Goal: Task Accomplishment & Management: Manage account settings

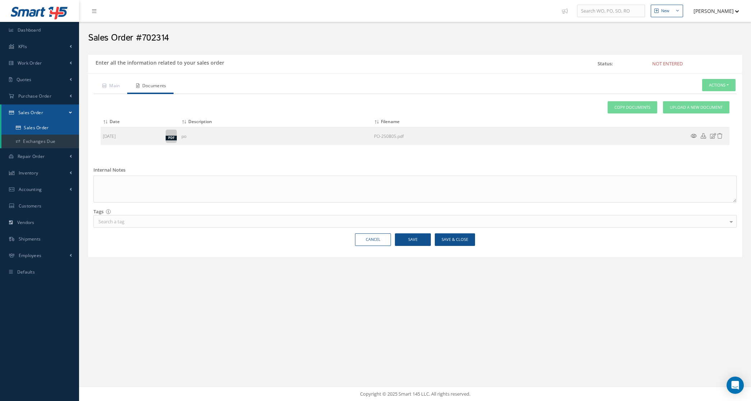
click at [51, 128] on link "Sales Order" at bounding box center [40, 128] width 78 height 14
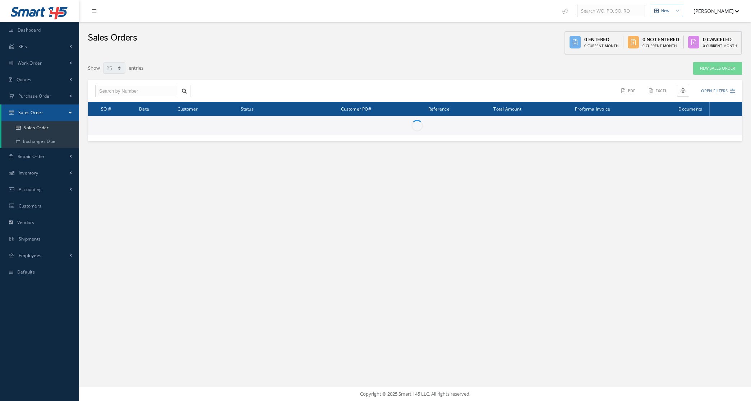
select select "25"
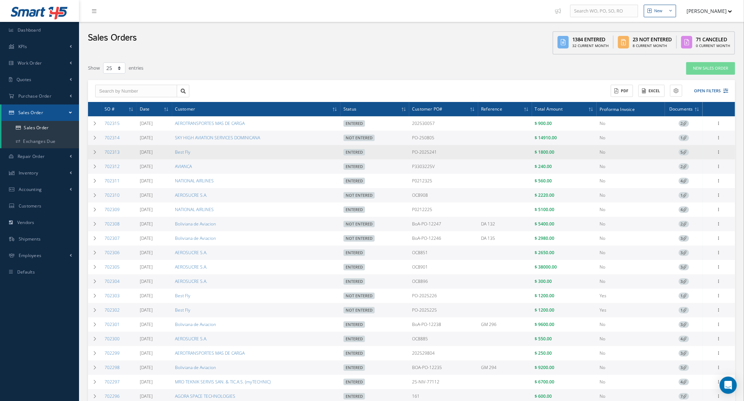
click at [682, 154] on span "5" at bounding box center [683, 152] width 10 height 6
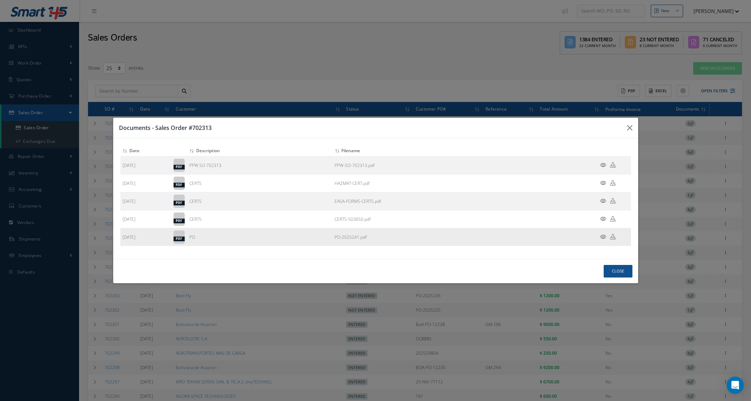
click at [603, 237] on icon at bounding box center [603, 236] width 6 height 5
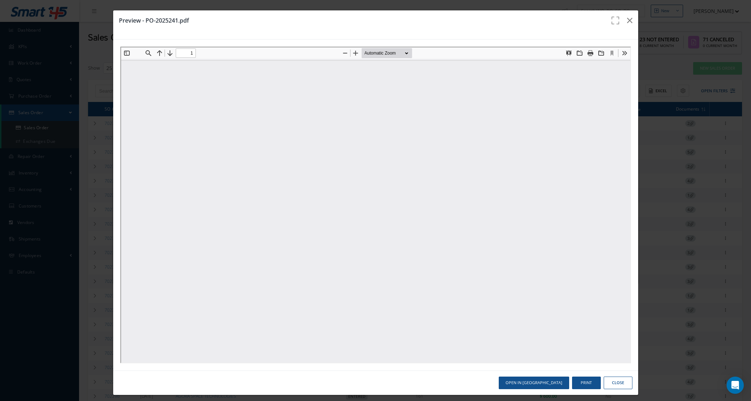
type input "0"
type input "1"
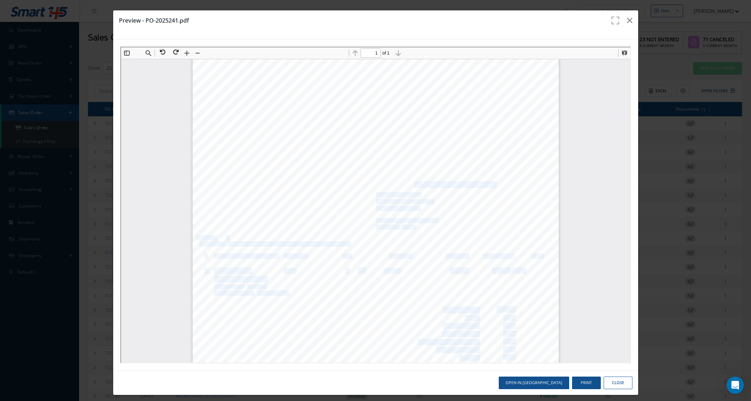
drag, startPoint x: 369, startPoint y: 177, endPoint x: 407, endPoint y: 184, distance: 38.8
click at [407, 184] on div "PURCHASE ORDER Order No. PO-2025241 : Order Date 18-Aug-2025 : Total Items 1 : …" at bounding box center [374, 295] width 366 height 474
drag, startPoint x: 407, startPoint y: 184, endPoint x: 386, endPoint y: 180, distance: 21.7
click at [386, 180] on div "PURCHASE ORDER Order No. PO-2025241 : Order Date 18-Aug-2025 : Total Items 1 : …" at bounding box center [374, 295] width 366 height 474
click at [369, 186] on div "PURCHASE ORDER Order No. PO-2025241 : Order Date 18-Aug-2025 : Total Items 1 : …" at bounding box center [374, 295] width 366 height 474
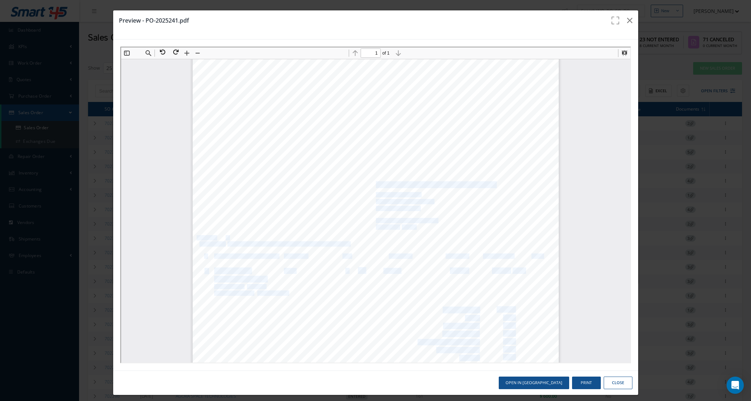
click at [375, 186] on span "BANYAN AIR SERVICE, FT LAUDERDALE" at bounding box center [434, 184] width 119 height 6
drag, startPoint x: 369, startPoint y: 186, endPoint x: 376, endPoint y: 208, distance: 23.1
click at [376, 208] on div "PURCHASE ORDER Order No. PO-2025241 : Order Date 18-Aug-2025 : Total Items 1 : …" at bounding box center [374, 295] width 366 height 474
copy div "BANYAN AIR SERVICE, FT LAUDERDALE 5360 NW 20TH TERRACE FT LAUDERDALE, 33309 USA"
drag, startPoint x: 459, startPoint y: 174, endPoint x: 369, endPoint y: 175, distance: 90.5
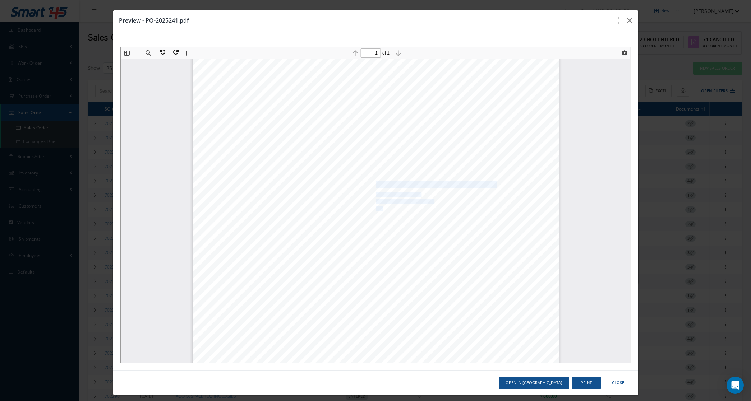
click at [375, 175] on span "Attn : CLAUDIO MIGUEL +244 923 339 865" at bounding box center [422, 177] width 95 height 5
copy span "Attn : CLAUDIO MIGUEL +244 923 339 86"
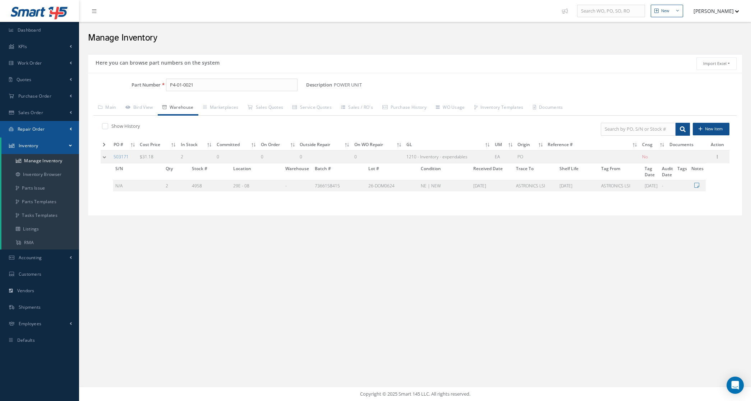
click at [31, 129] on span "Repair Order" at bounding box center [31, 129] width 27 height 6
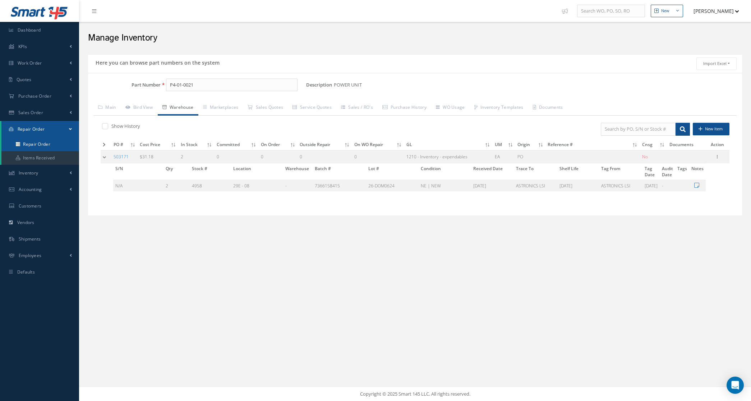
click at [33, 141] on link "Repair Order" at bounding box center [40, 145] width 78 height 14
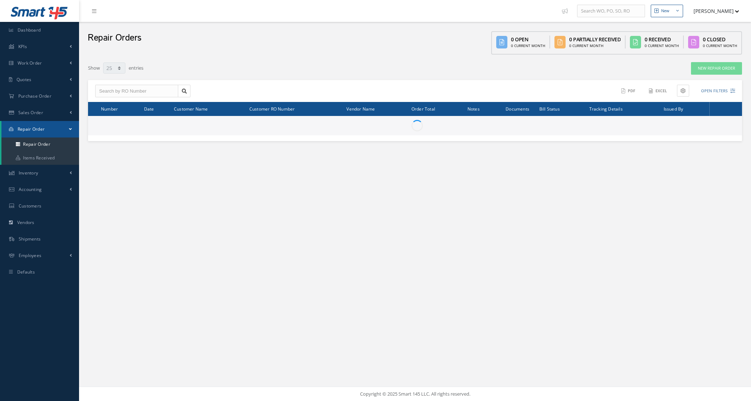
select select "25"
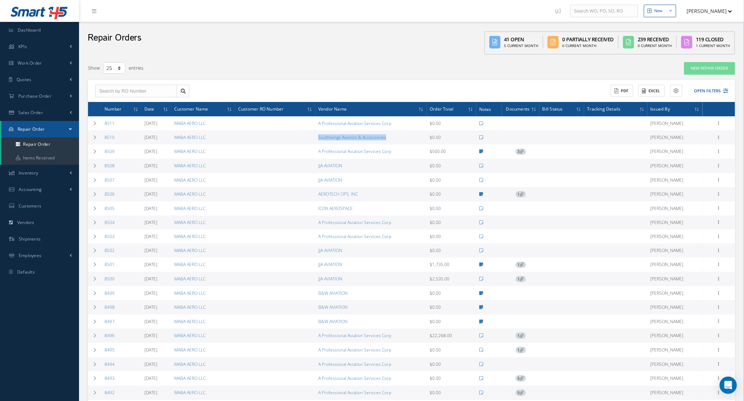
drag, startPoint x: 320, startPoint y: 138, endPoint x: 399, endPoint y: 136, distance: 78.7
click at [399, 136] on tr "8510 08/20/2025 MABA AERO LLC Southwings Avonics & Accessories $0.00 Edana Caub…" at bounding box center [411, 137] width 647 height 14
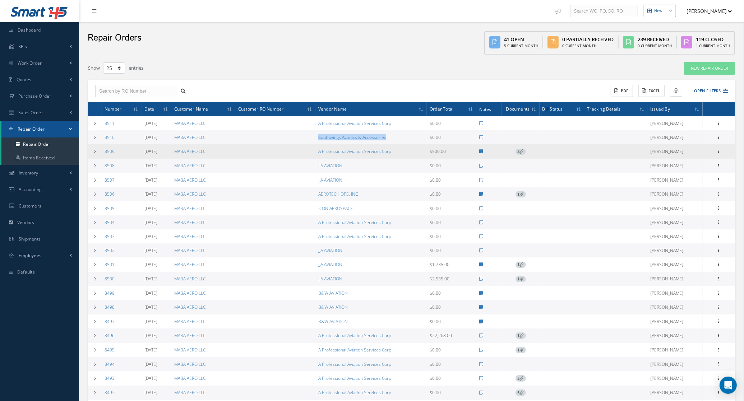
copy tr "Southwings Avonics & Accessories"
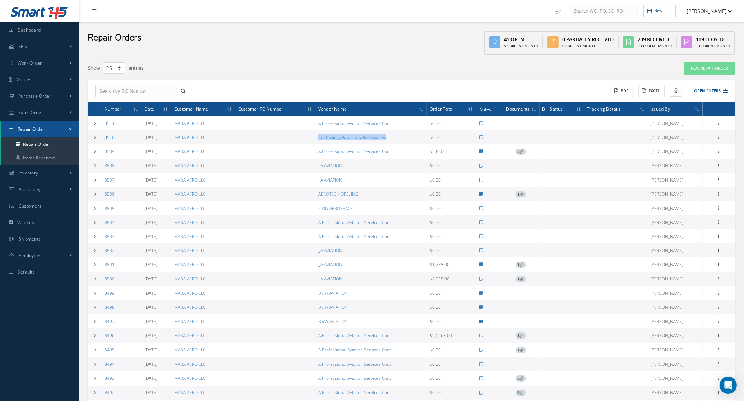
click at [112, 137] on link "8510" at bounding box center [110, 137] width 10 height 6
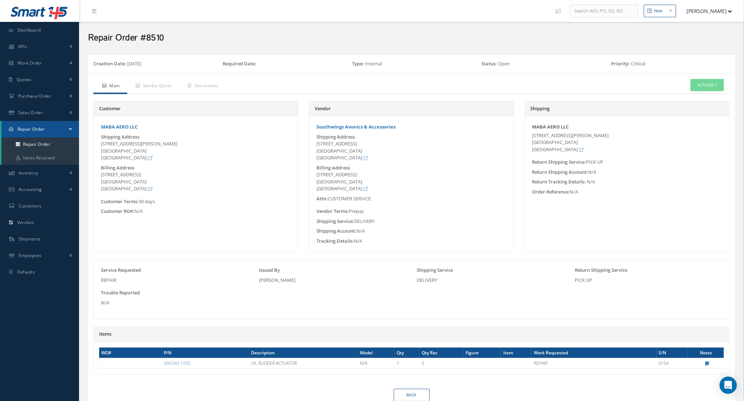
drag, startPoint x: 316, startPoint y: 145, endPoint x: 345, endPoint y: 159, distance: 31.8
click at [345, 159] on div "5429 NW 161st St Miami Lakes, FL 33014 United States" at bounding box center [411, 150] width 190 height 21
copy div "5429 NW 161st St Miami Lakes, FL 33014 United States"
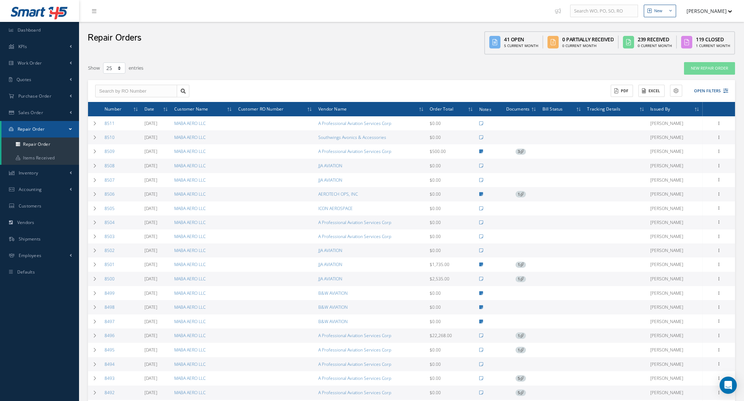
select select "25"
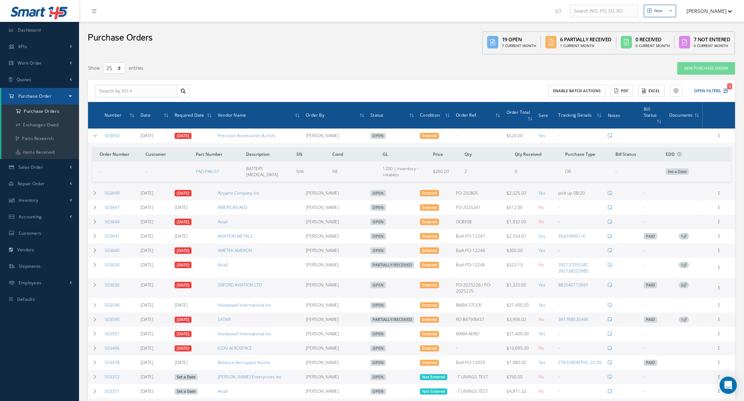
select select "25"
click at [719, 190] on icon at bounding box center [718, 193] width 7 height 6
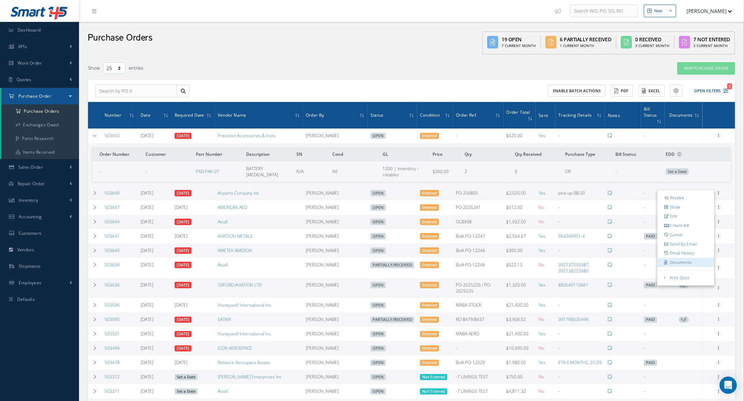
click at [686, 258] on link "Documents" at bounding box center [685, 262] width 57 height 9
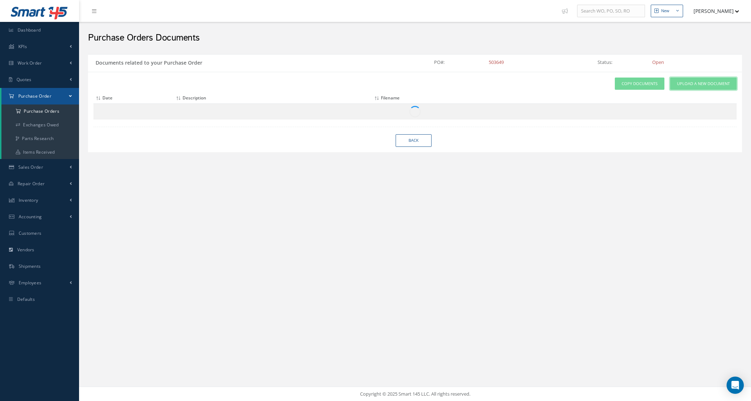
click at [693, 85] on span "Upload a New Document" at bounding box center [703, 84] width 53 height 6
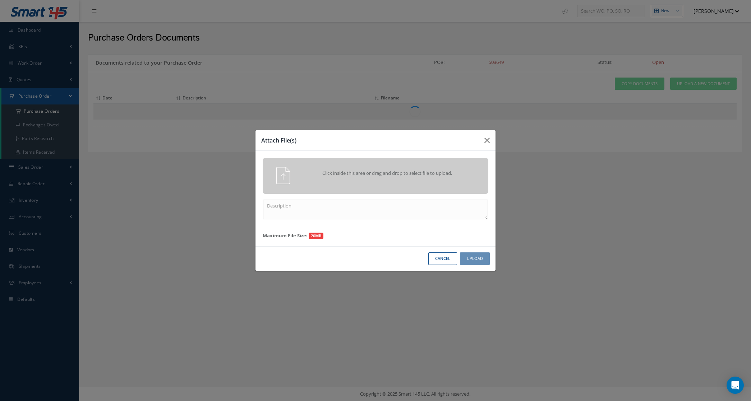
click at [361, 184] on div "Click inside this area or drag and drop to select file to upload." at bounding box center [375, 175] width 236 height 17
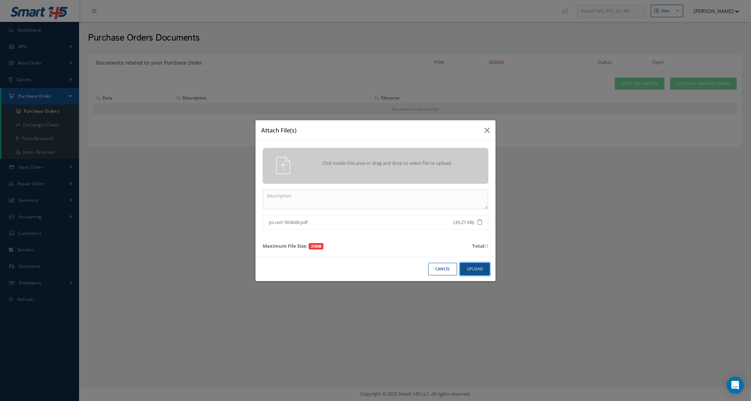
click at [477, 266] on button "Upload" at bounding box center [475, 269] width 30 height 13
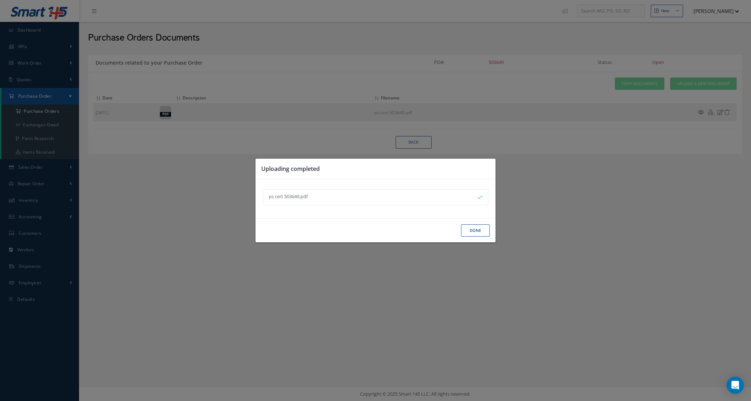
click at [468, 235] on button "Done" at bounding box center [475, 230] width 29 height 13
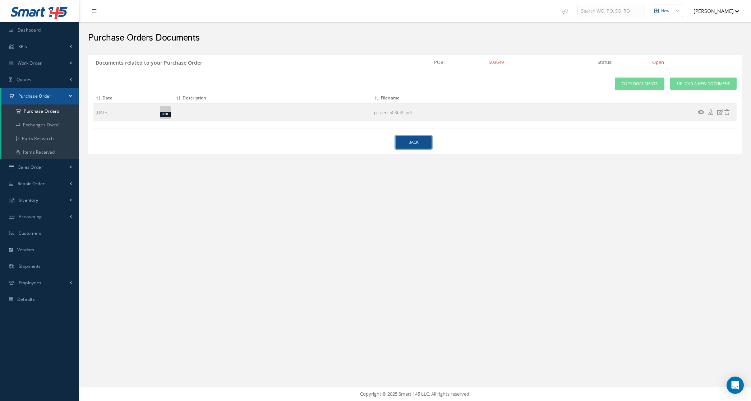
click at [400, 144] on link "Back" at bounding box center [413, 142] width 36 height 13
select select "25"
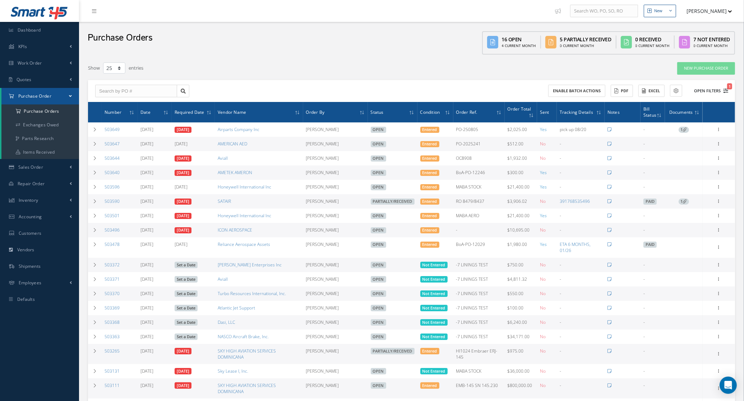
click at [693, 91] on button "Open Filters 1" at bounding box center [707, 91] width 41 height 12
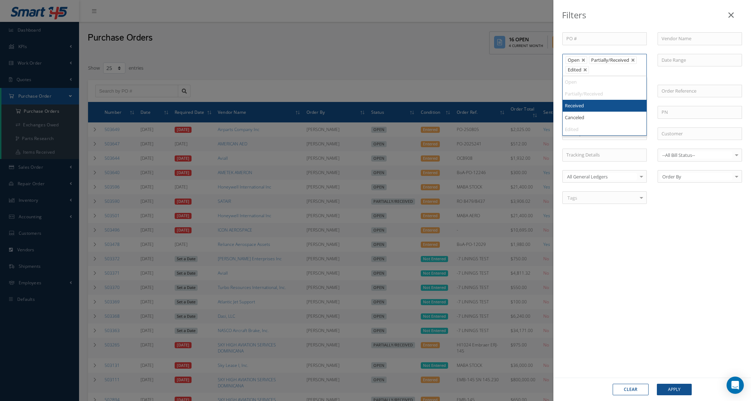
click at [605, 73] on ul "Open Partially/Received Edited" at bounding box center [604, 65] width 84 height 22
click at [662, 385] on button "Apply" at bounding box center [674, 389] width 35 height 11
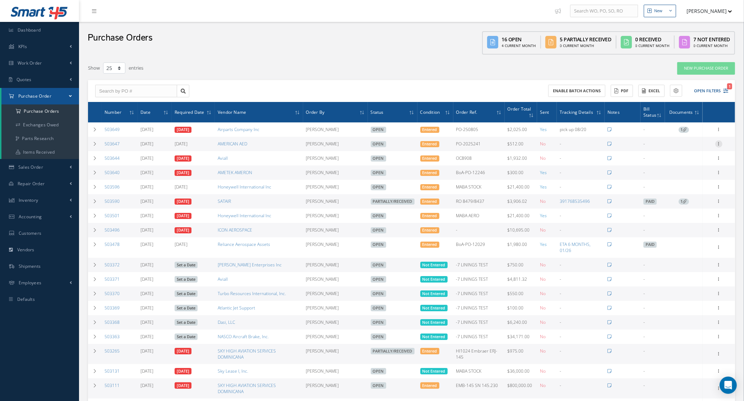
click at [717, 144] on icon at bounding box center [718, 143] width 7 height 6
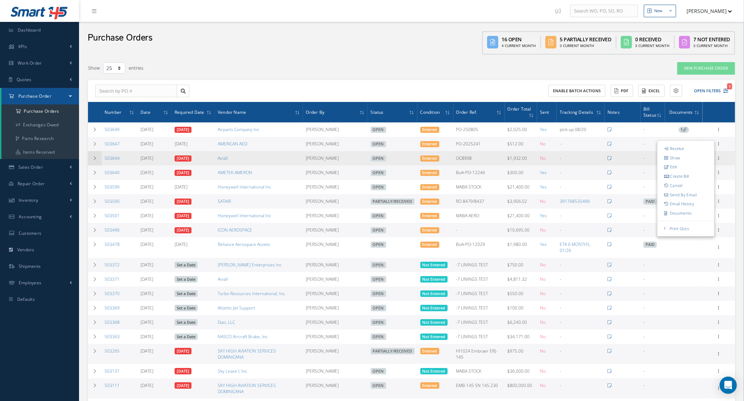
click at [93, 162] on td at bounding box center [95, 158] width 14 height 14
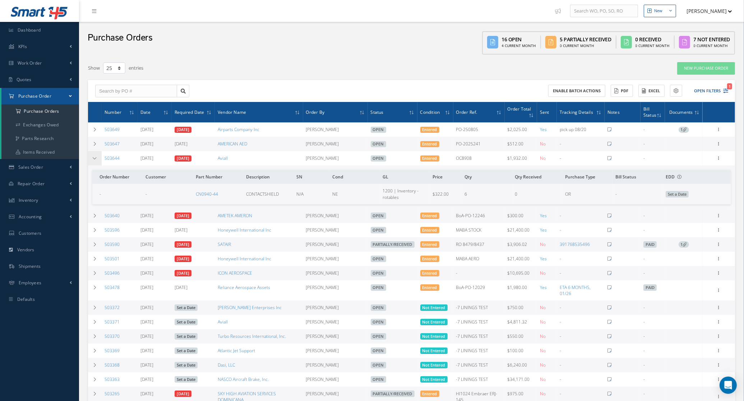
click at [93, 162] on td at bounding box center [95, 158] width 14 height 14
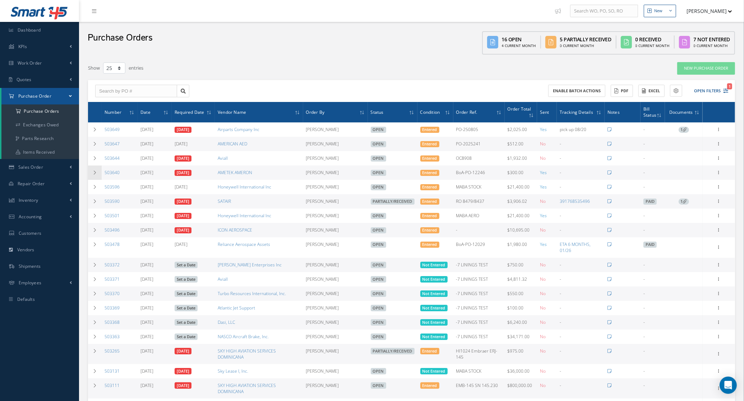
click at [93, 171] on icon at bounding box center [94, 173] width 5 height 4
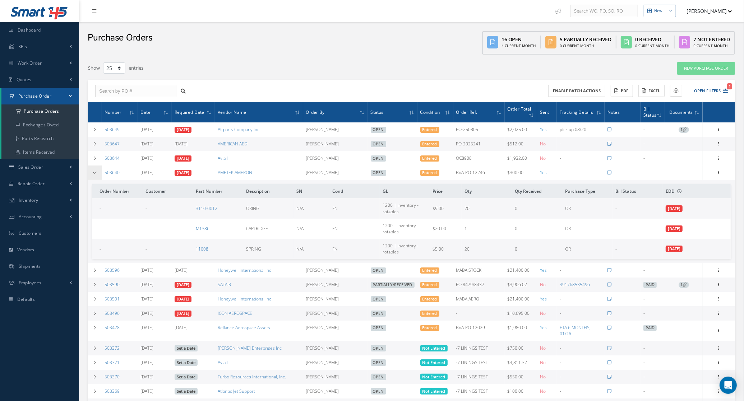
click at [93, 171] on icon at bounding box center [94, 173] width 5 height 4
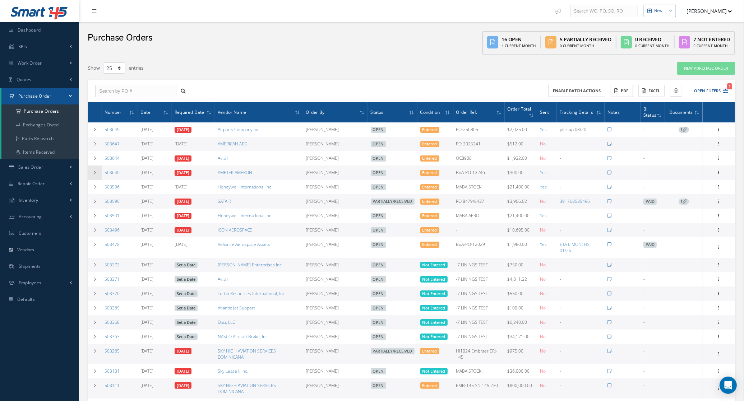
drag, startPoint x: 134, startPoint y: 172, endPoint x: 97, endPoint y: 174, distance: 37.1
click at [97, 174] on tr "503640 [DATE] [DATE] AMETEK [PERSON_NAME] Open Entered BoA-PO-12246 $300.00 Yes…" at bounding box center [411, 173] width 647 height 14
copy tr "503640"
click at [93, 178] on td at bounding box center [95, 173] width 14 height 14
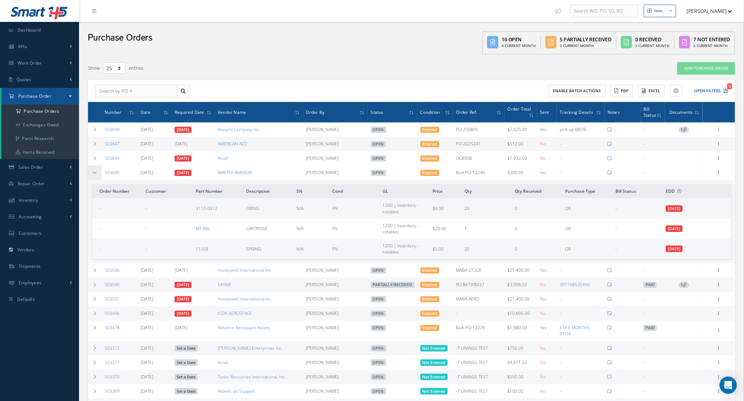
click at [93, 178] on td at bounding box center [95, 173] width 14 height 14
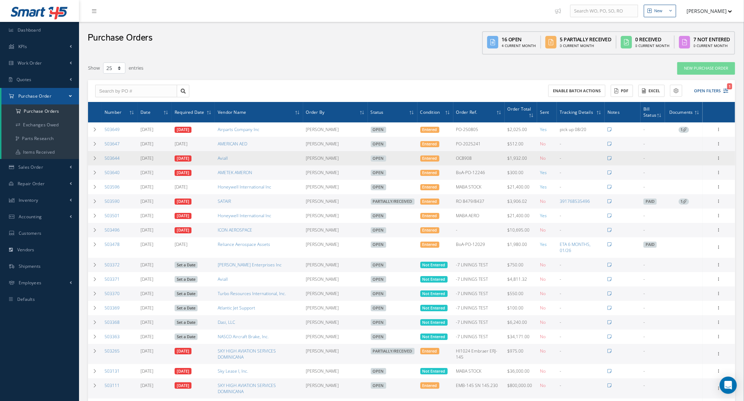
drag, startPoint x: 124, startPoint y: 164, endPoint x: 105, endPoint y: 162, distance: 19.6
click at [105, 162] on td "503644" at bounding box center [120, 158] width 36 height 14
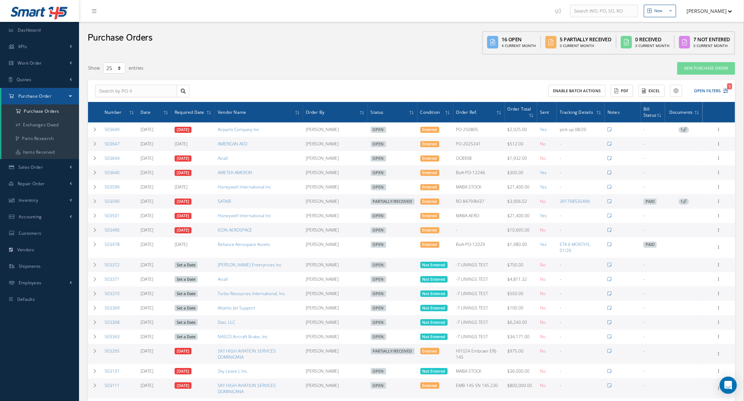
copy link "503644"
